Goal: Obtain resource: Download file/media

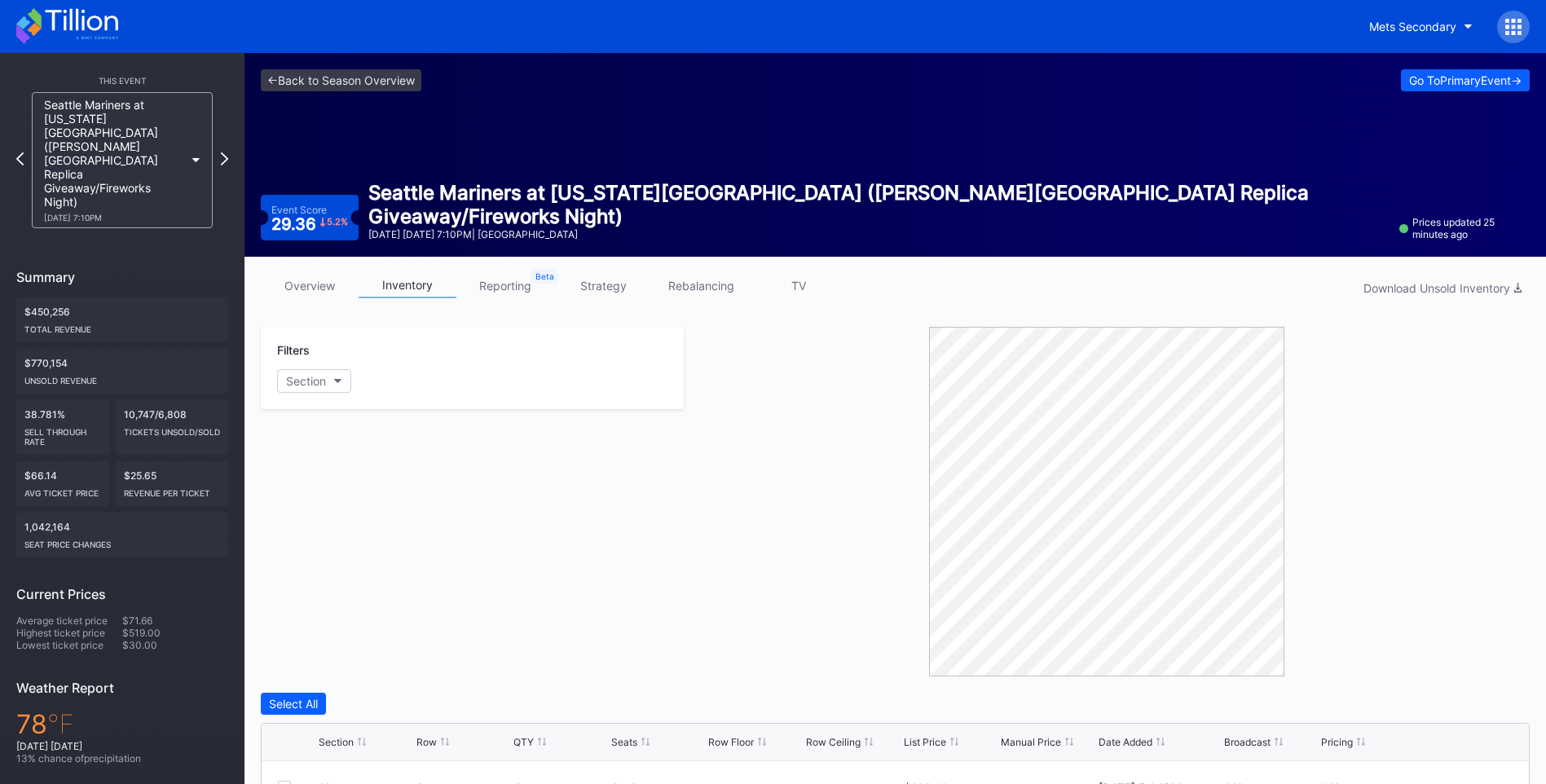
click at [86, 12] on icon at bounding box center [68, 26] width 102 height 36
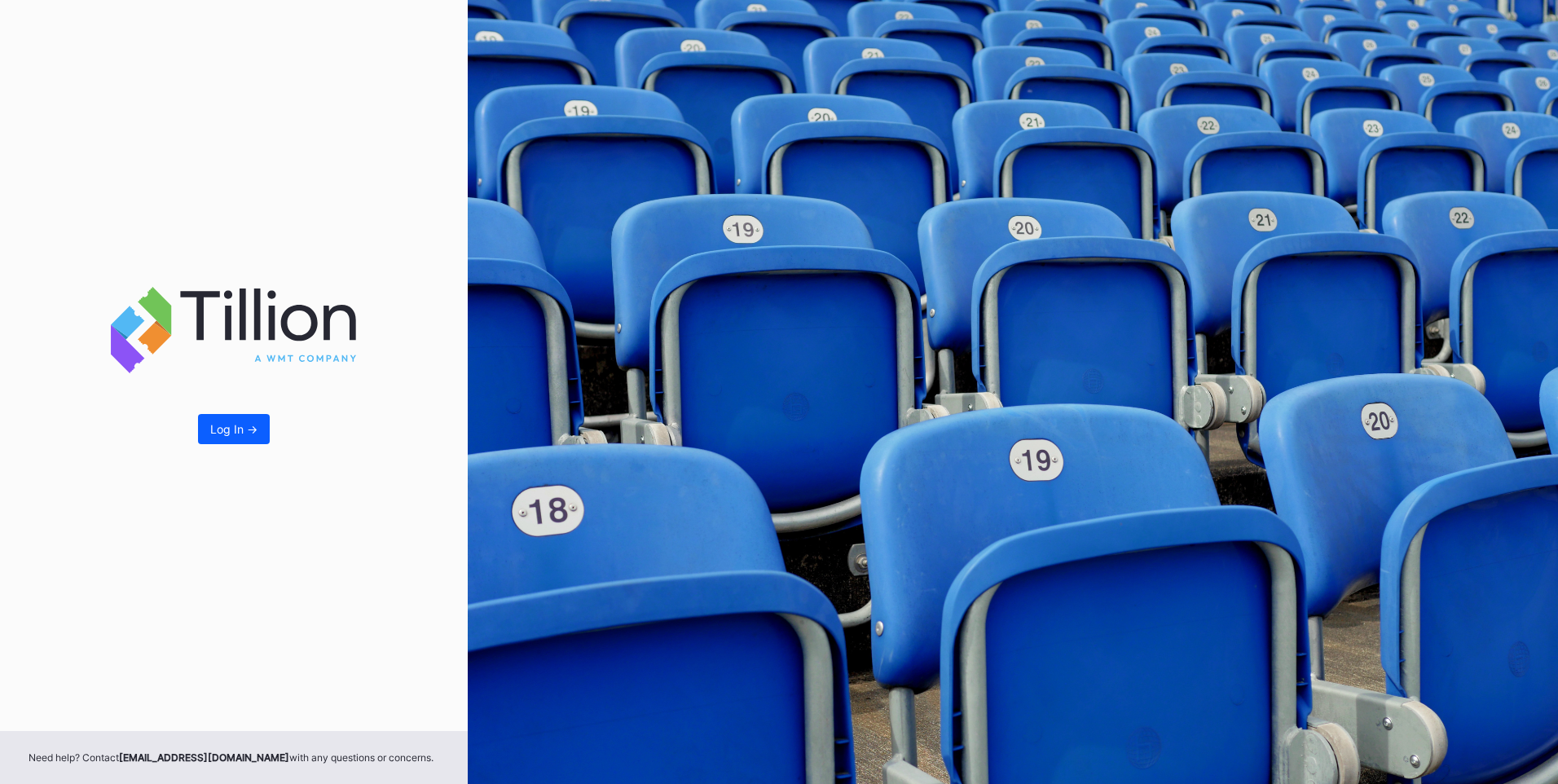
click at [217, 445] on div "Log In ->" at bounding box center [234, 366] width 468 height 731
click at [237, 441] on button "Log In ->" at bounding box center [233, 429] width 71 height 30
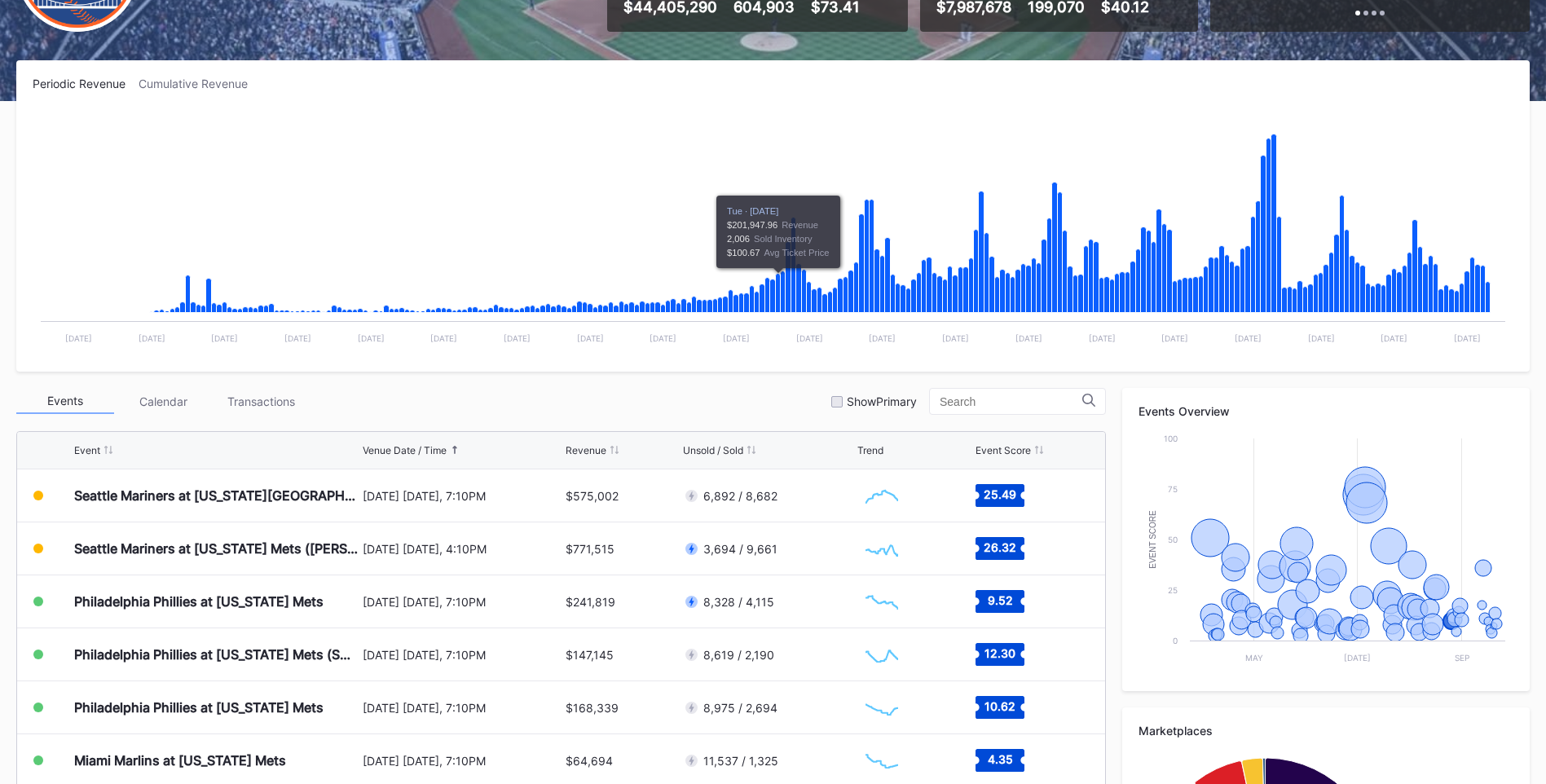
scroll to position [326, 0]
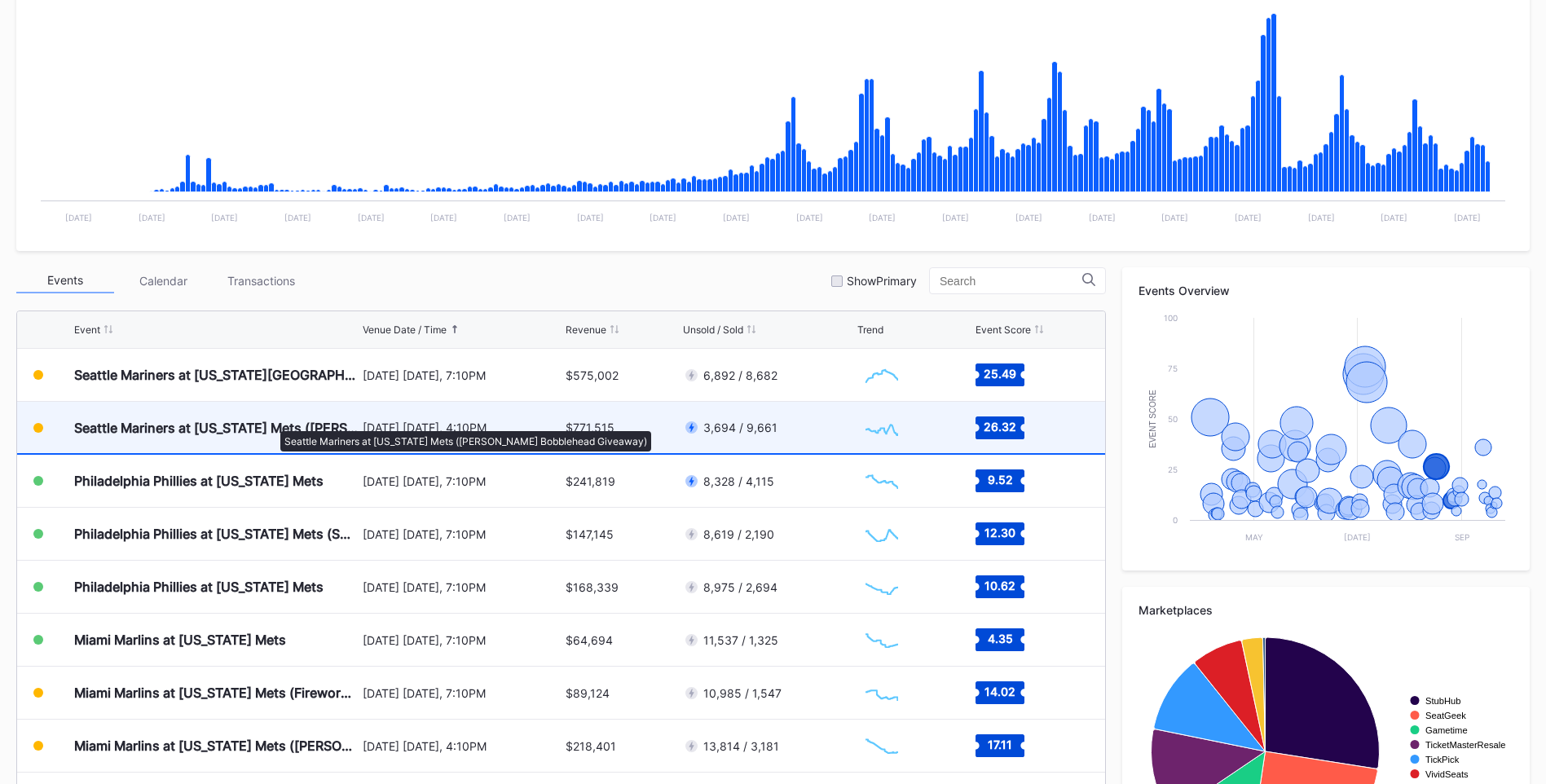
click at [272, 423] on div "Seattle Mariners at [US_STATE] Mets ([PERSON_NAME] Bobblehead Giveaway)" at bounding box center [216, 428] width 285 height 17
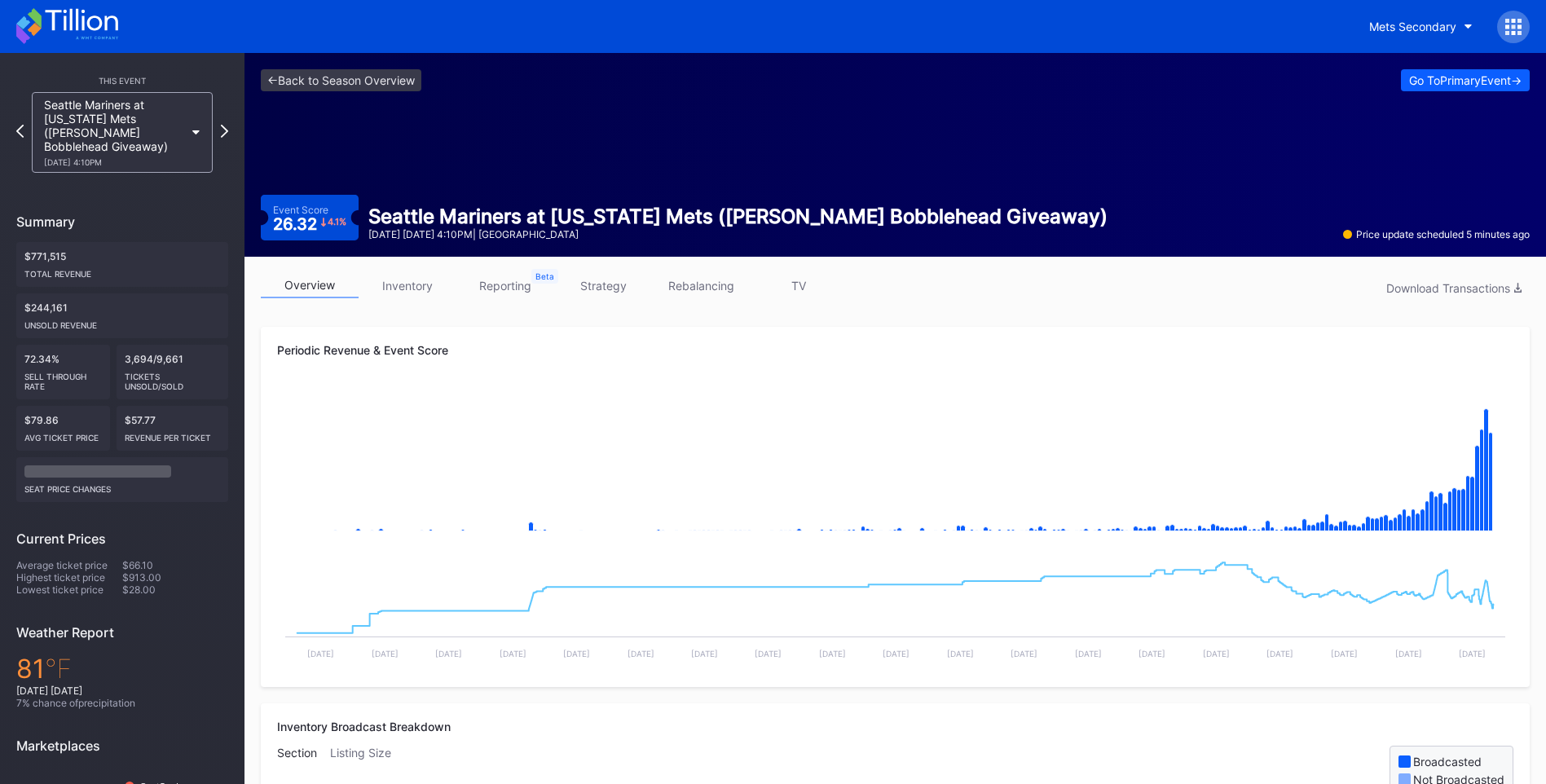
click at [419, 282] on link "inventory" at bounding box center [406, 285] width 97 height 25
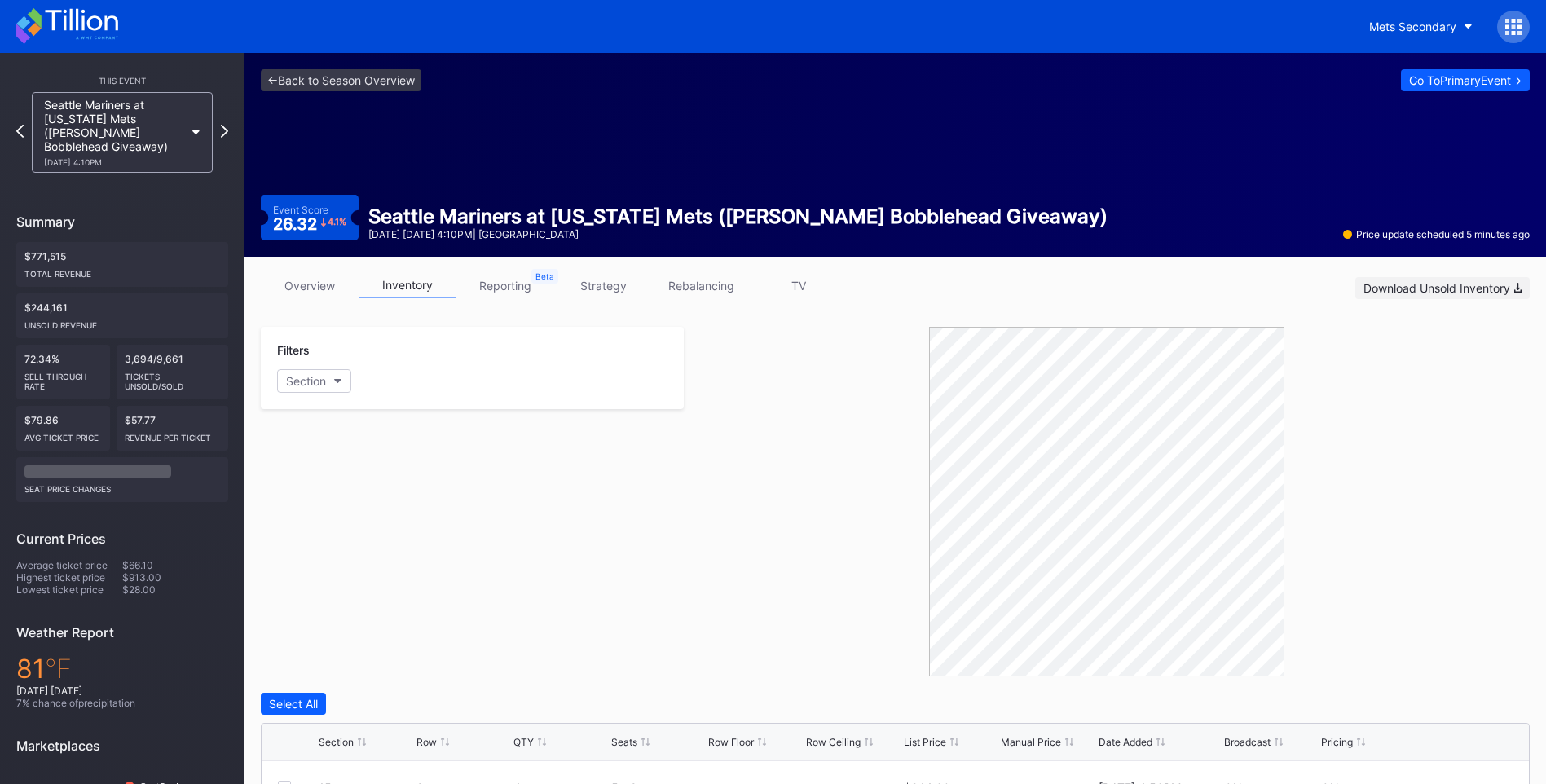
click at [1443, 295] on button "Download Unsold Inventory" at bounding box center [1443, 289] width 174 height 22
